Goal: Task Accomplishment & Management: Manage account settings

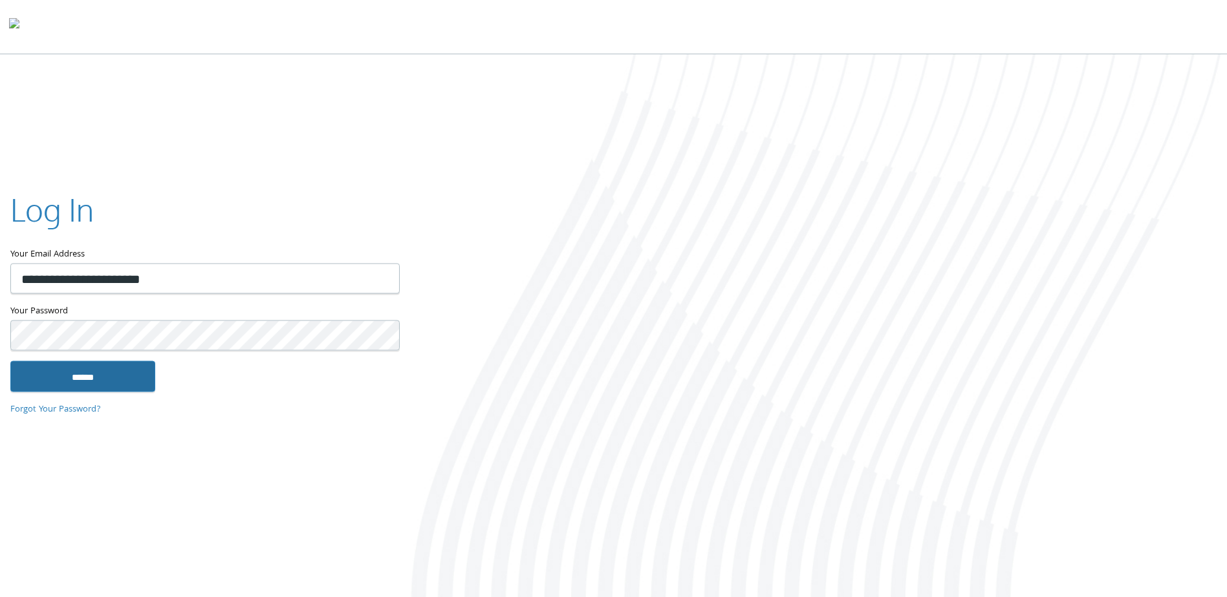
click at [45, 383] on input "******" at bounding box center [82, 376] width 145 height 31
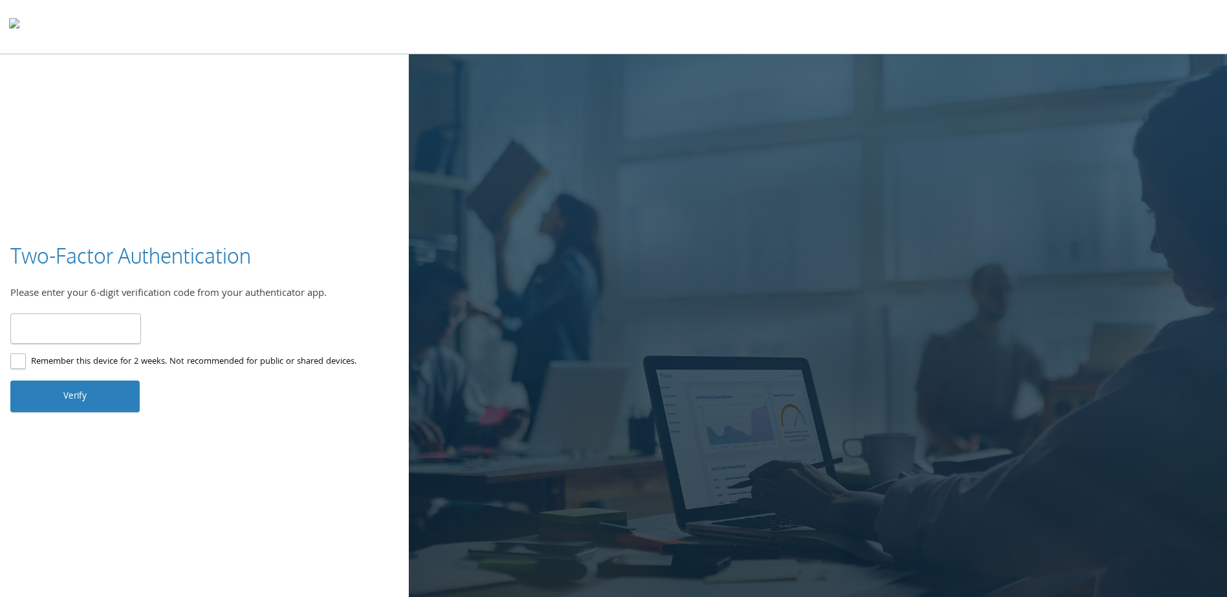
click at [58, 330] on input "number" at bounding box center [75, 329] width 131 height 30
type input "******"
